Goal: Task Accomplishment & Management: Use online tool/utility

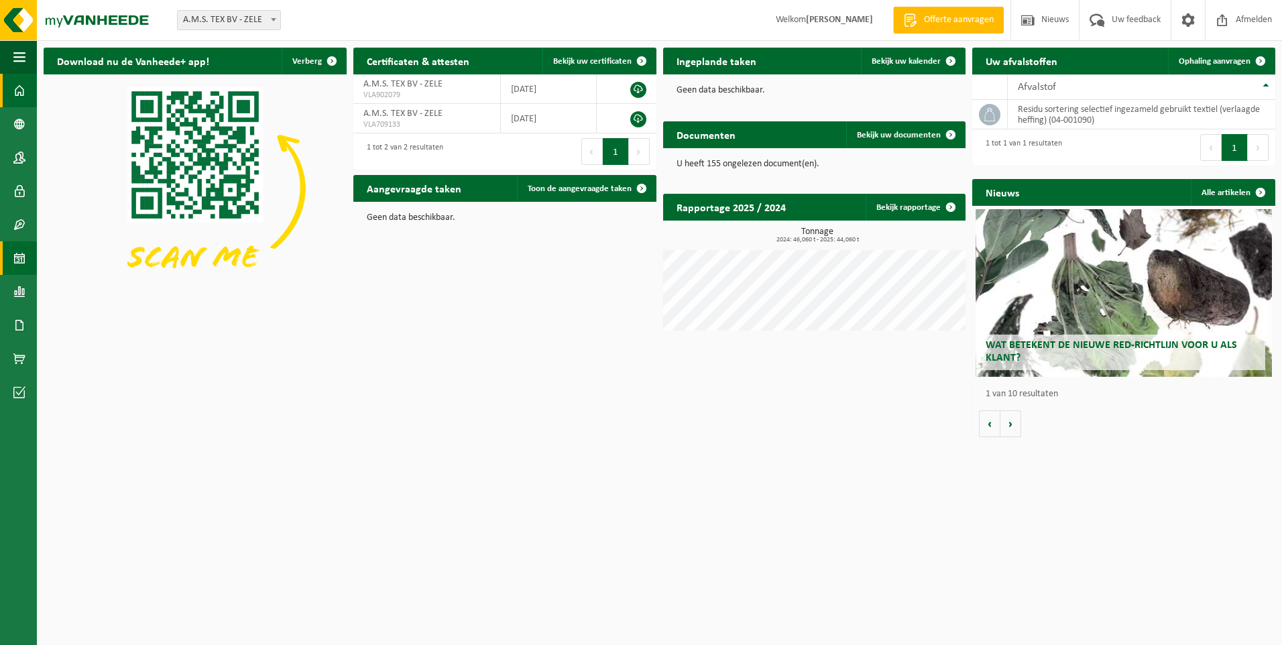
click at [13, 255] on span at bounding box center [19, 258] width 12 height 34
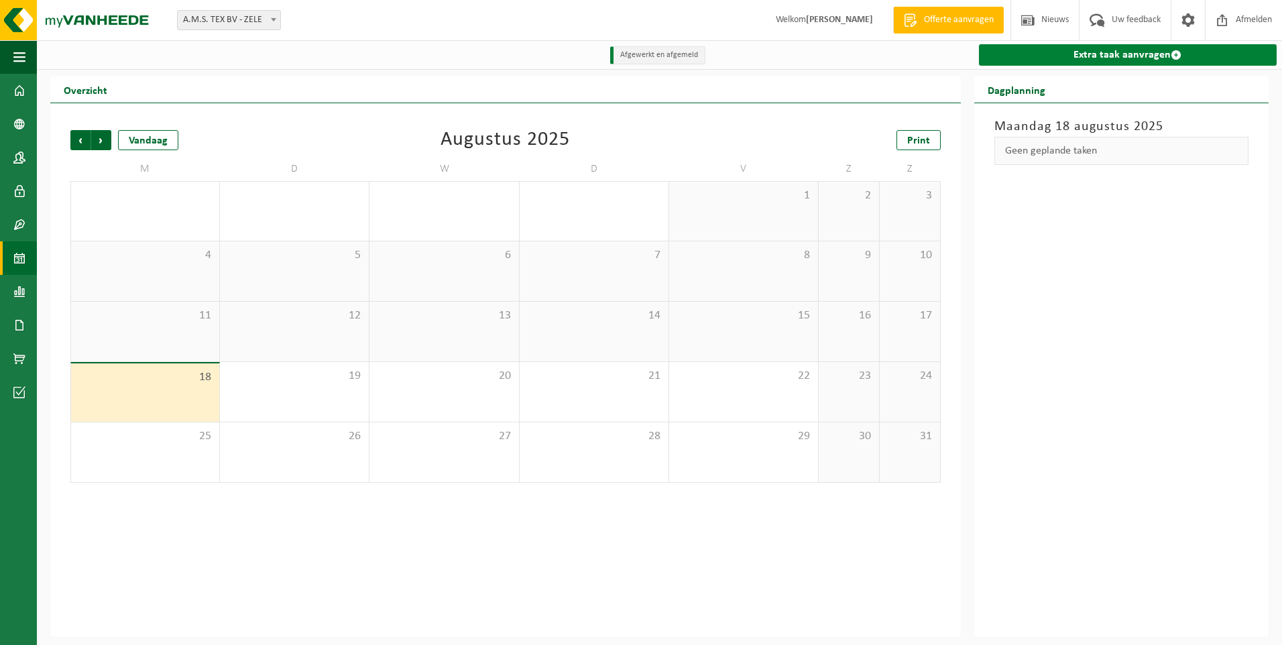
click at [1120, 52] on link "Extra taak aanvragen" at bounding box center [1128, 54] width 298 height 21
